Goal: Download file/media

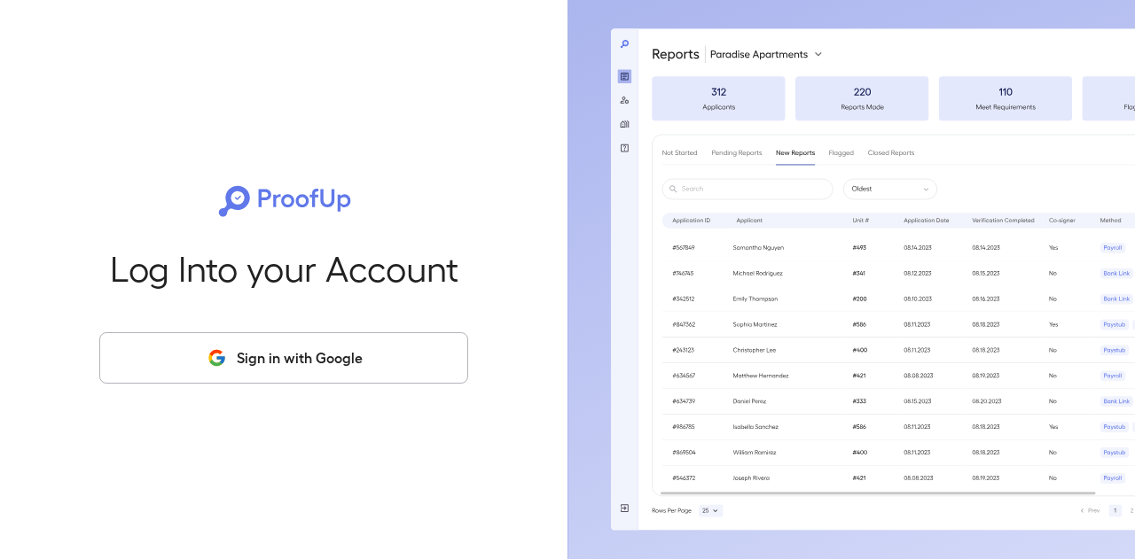
click at [355, 356] on button "Sign in with Google" at bounding box center [283, 357] width 369 height 51
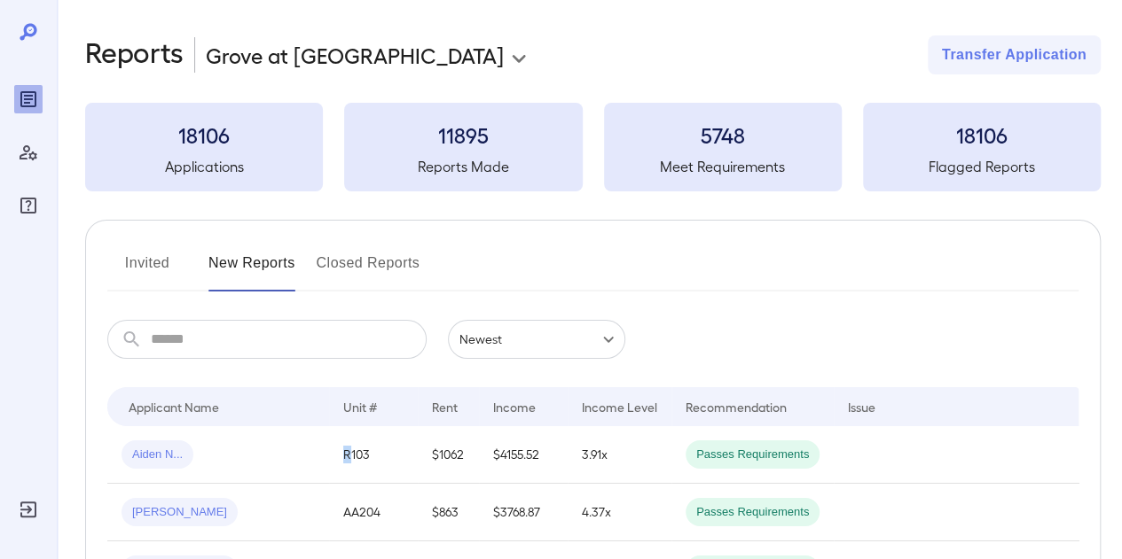
click at [345, 448] on td "R103" at bounding box center [373, 455] width 89 height 58
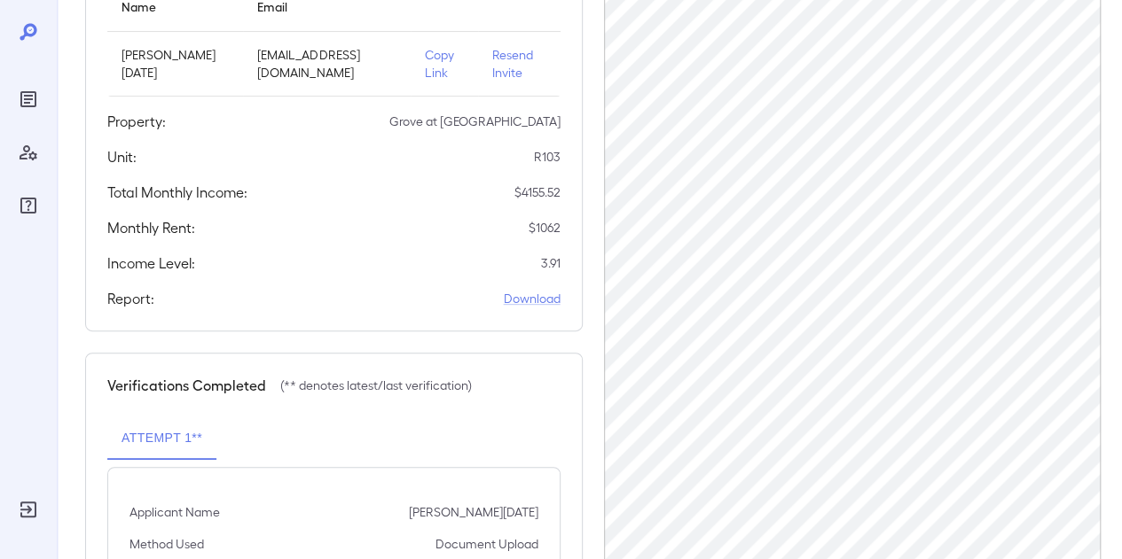
scroll to position [266, 0]
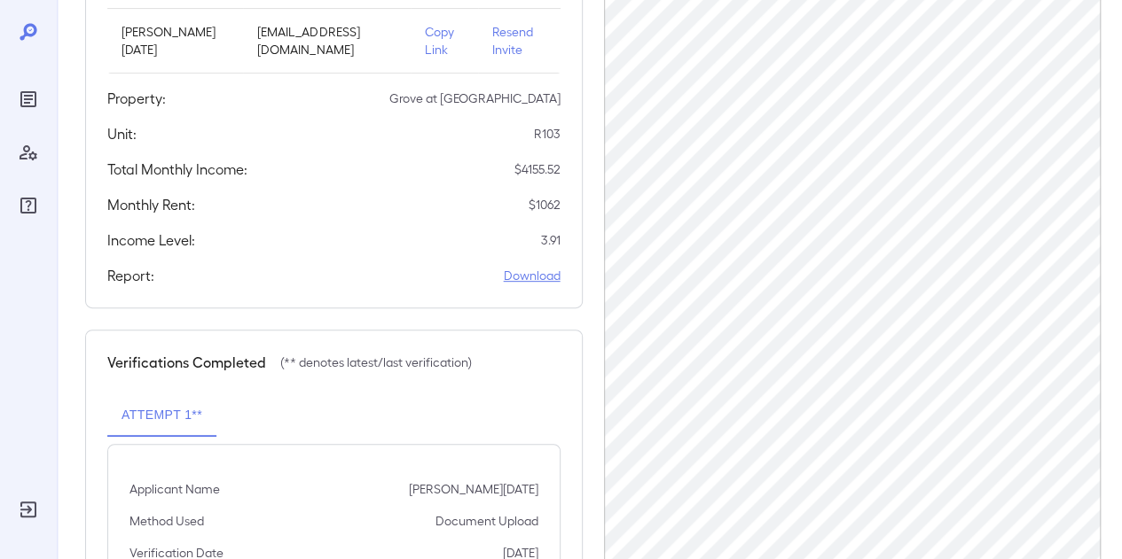
click at [533, 270] on link "Download" at bounding box center [532, 276] width 57 height 18
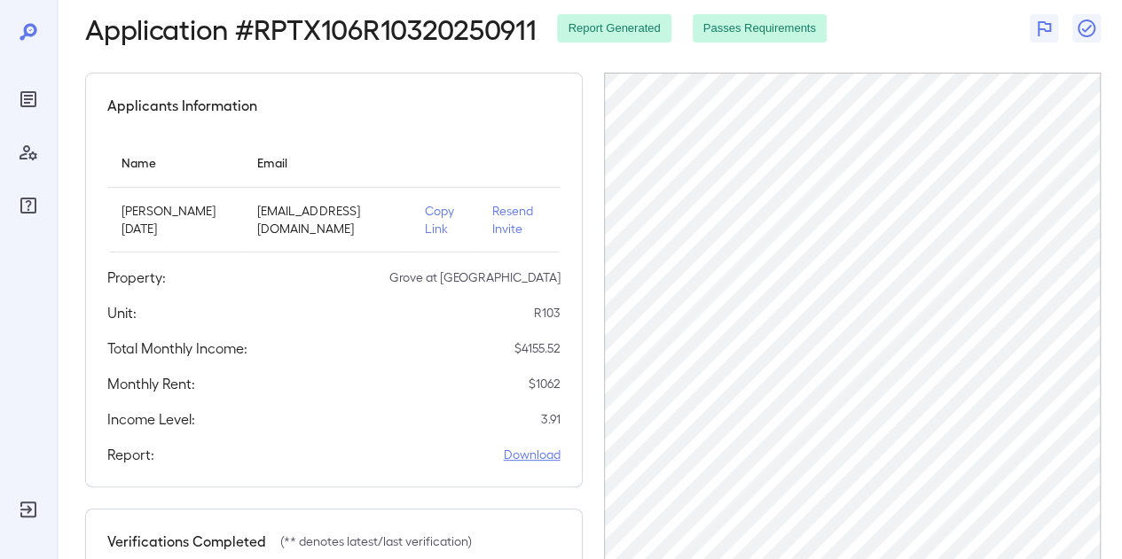
scroll to position [89, 0]
